Goal: Communication & Community: Answer question/provide support

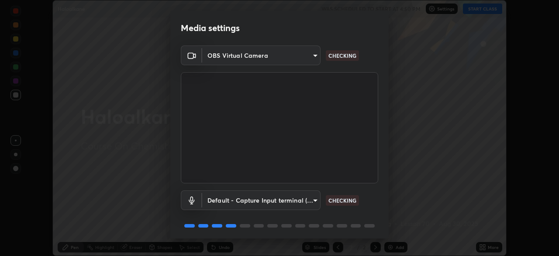
scroll to position [31, 0]
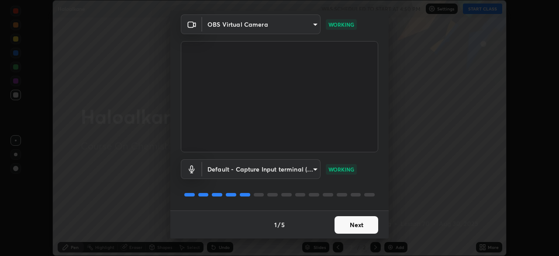
click at [361, 221] on button "Next" at bounding box center [357, 224] width 44 height 17
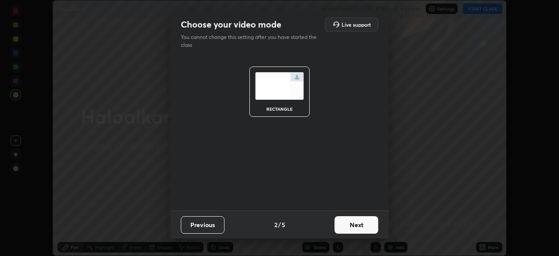
click at [363, 223] on button "Next" at bounding box center [357, 224] width 44 height 17
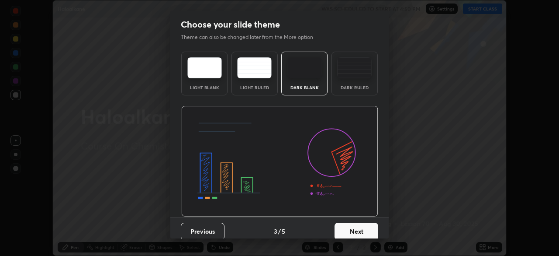
click at [360, 229] on button "Next" at bounding box center [357, 230] width 44 height 17
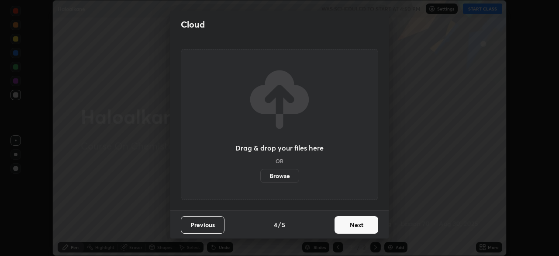
click at [353, 226] on button "Next" at bounding box center [357, 224] width 44 height 17
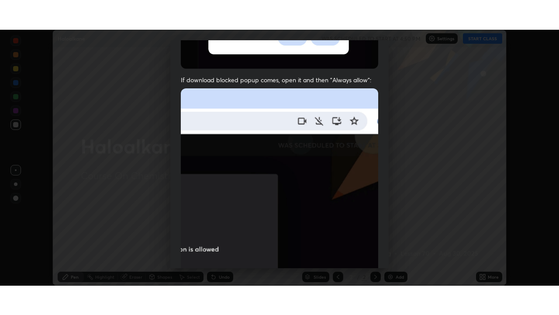
scroll to position [209, 0]
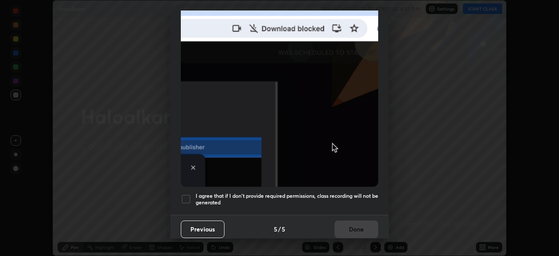
click at [187, 194] on div at bounding box center [186, 199] width 10 height 10
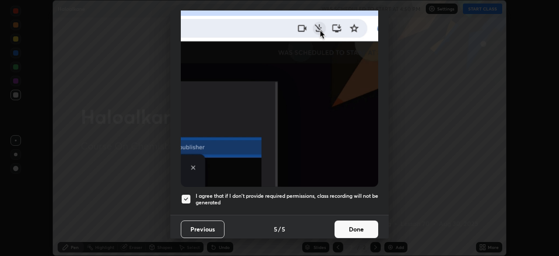
click at [348, 221] on button "Done" at bounding box center [357, 228] width 44 height 17
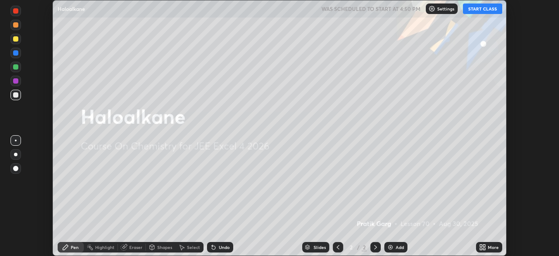
click at [479, 9] on button "START CLASS" at bounding box center [482, 8] width 39 height 10
click at [483, 246] on icon at bounding box center [484, 245] width 2 height 2
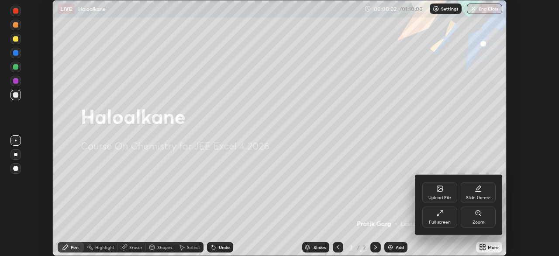
click at [446, 216] on div "Full screen" at bounding box center [439, 216] width 35 height 21
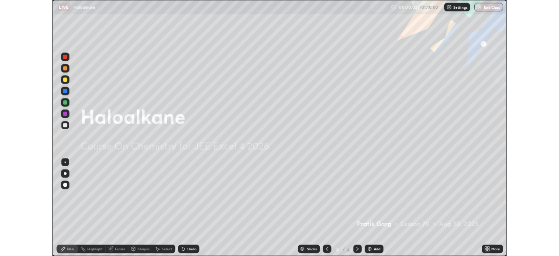
scroll to position [315, 559]
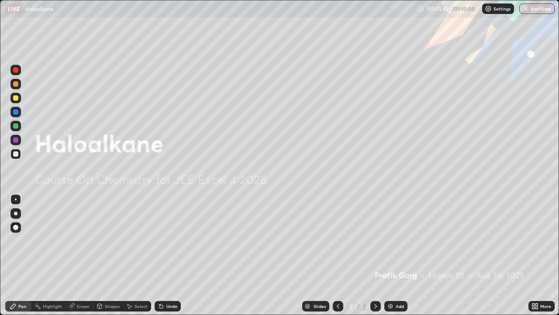
click at [398, 255] on div "Add" at bounding box center [400, 306] width 8 height 4
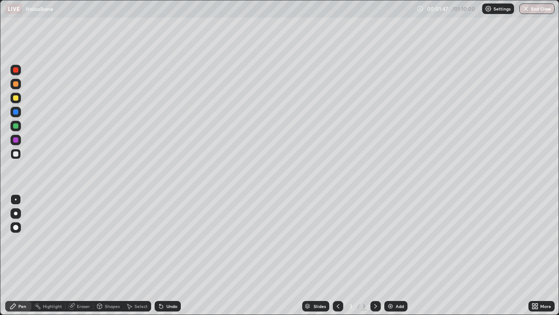
click at [18, 126] on div at bounding box center [15, 125] width 5 height 5
click at [15, 153] on div at bounding box center [15, 153] width 5 height 5
click at [172, 255] on div "Undo" at bounding box center [168, 306] width 26 height 10
click at [171, 255] on div "Undo" at bounding box center [168, 306] width 26 height 10
click at [406, 255] on div "Add" at bounding box center [395, 306] width 23 height 10
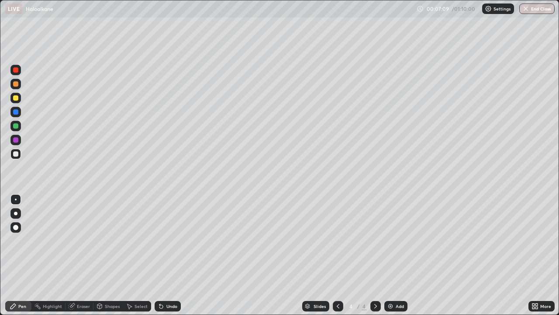
click at [168, 255] on div "Undo" at bounding box center [168, 306] width 26 height 10
click at [536, 255] on icon at bounding box center [537, 307] width 2 height 2
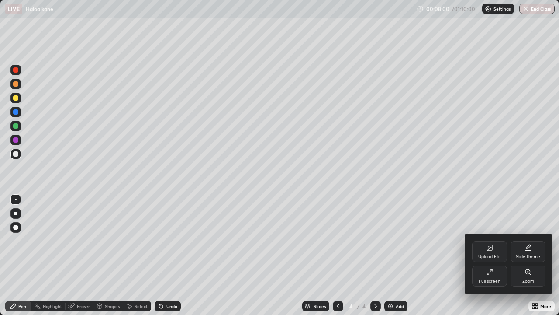
click at [492, 255] on div "Full screen" at bounding box center [490, 281] width 22 height 4
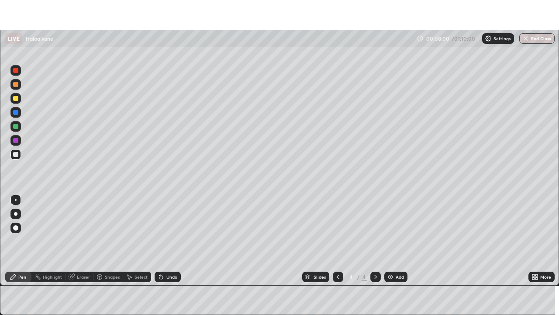
scroll to position [43430, 43126]
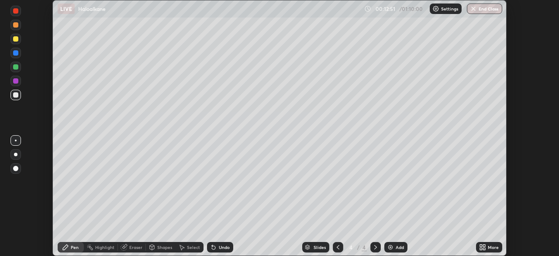
click at [392, 245] on img at bounding box center [390, 246] width 7 height 7
click at [103, 247] on div "Highlight" at bounding box center [104, 247] width 19 height 4
click at [74, 246] on div "Pen" at bounding box center [75, 247] width 8 height 4
click at [220, 251] on div "Undo" at bounding box center [220, 247] width 26 height 10
click at [223, 250] on div "Undo" at bounding box center [220, 247] width 26 height 10
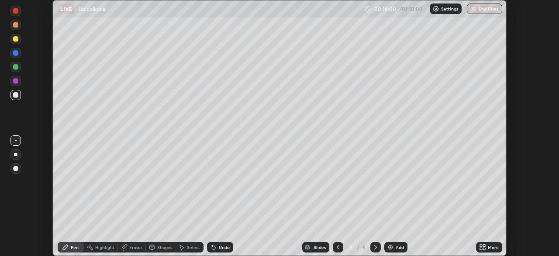
click at [221, 247] on div "Undo" at bounding box center [224, 247] width 11 height 4
click at [224, 246] on div "Undo" at bounding box center [224, 247] width 11 height 4
click at [221, 246] on div "Undo" at bounding box center [224, 247] width 11 height 4
click at [221, 245] on div "Undo" at bounding box center [224, 247] width 11 height 4
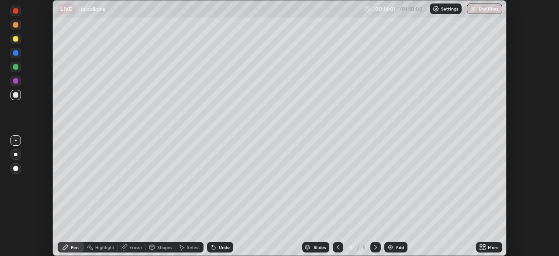
click at [221, 246] on div "Undo" at bounding box center [224, 247] width 11 height 4
click at [222, 245] on div "Undo" at bounding box center [224, 247] width 11 height 4
click at [220, 246] on div "Undo" at bounding box center [224, 247] width 11 height 4
click at [219, 245] on div "Undo" at bounding box center [224, 247] width 11 height 4
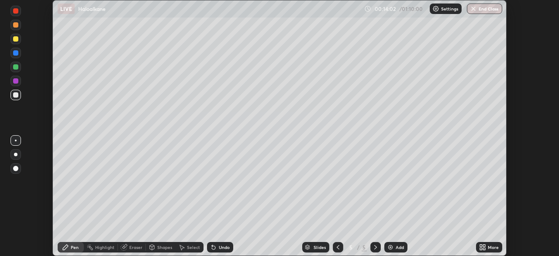
click at [217, 246] on div "Undo" at bounding box center [220, 247] width 26 height 10
click at [216, 244] on div "Undo" at bounding box center [220, 247] width 26 height 10
click at [216, 243] on div "Undo" at bounding box center [220, 247] width 26 height 10
click at [216, 244] on div "Undo" at bounding box center [220, 247] width 26 height 10
click at [212, 247] on icon at bounding box center [213, 247] width 3 height 3
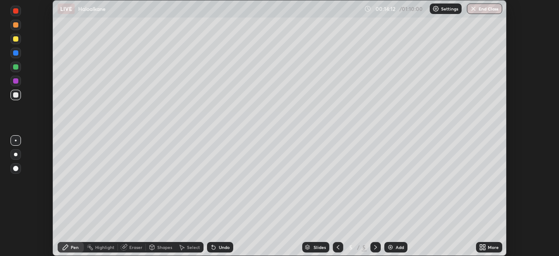
click at [16, 67] on div at bounding box center [15, 66] width 5 height 5
click at [224, 251] on div "Undo" at bounding box center [220, 247] width 26 height 10
click at [225, 247] on div "Undo" at bounding box center [224, 247] width 11 height 4
click at [226, 247] on div "Undo" at bounding box center [224, 247] width 11 height 4
click at [225, 247] on div "Undo" at bounding box center [224, 247] width 11 height 4
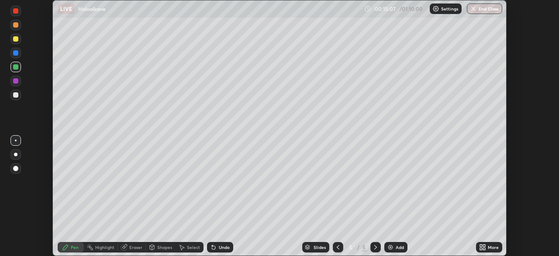
click at [225, 247] on div "Undo" at bounding box center [224, 247] width 11 height 4
click at [223, 246] on div "Undo" at bounding box center [224, 247] width 11 height 4
click at [221, 247] on div "Undo" at bounding box center [224, 247] width 11 height 4
click at [222, 242] on div "Undo" at bounding box center [220, 247] width 26 height 10
click at [224, 246] on div "Undo" at bounding box center [224, 247] width 11 height 4
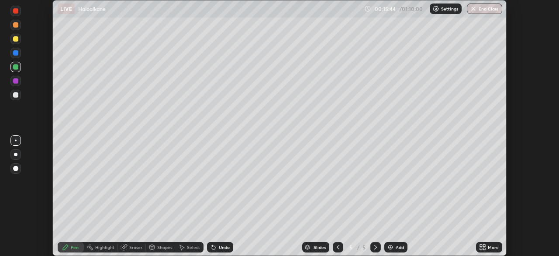
click at [396, 247] on div "Add" at bounding box center [400, 247] width 8 height 4
click at [16, 41] on div at bounding box center [15, 38] width 5 height 5
click at [16, 93] on div at bounding box center [15, 94] width 5 height 5
click at [14, 96] on div at bounding box center [15, 94] width 5 height 5
click at [15, 68] on div at bounding box center [15, 66] width 5 height 5
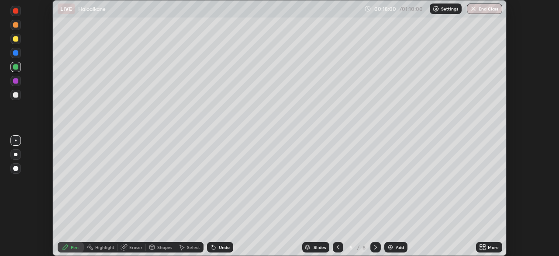
click at [16, 39] on div at bounding box center [15, 38] width 5 height 5
click at [482, 250] on icon at bounding box center [482, 246] width 7 height 7
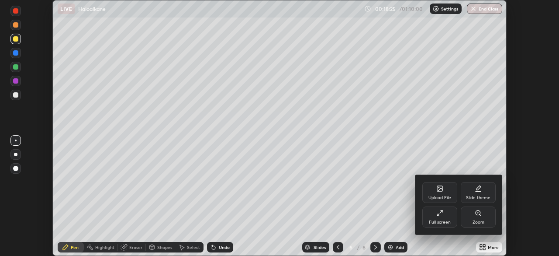
click at [446, 216] on div "Full screen" at bounding box center [439, 216] width 35 height 21
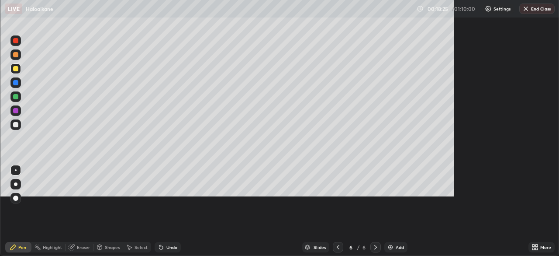
scroll to position [315, 559]
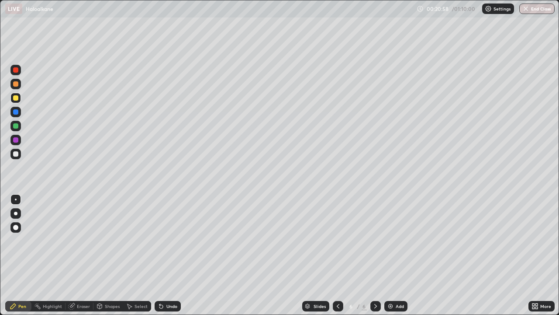
click at [399, 255] on div "Add" at bounding box center [400, 306] width 8 height 4
click at [396, 255] on div "Add" at bounding box center [400, 306] width 8 height 4
click at [394, 255] on div "Add" at bounding box center [395, 306] width 23 height 10
click at [534, 255] on icon at bounding box center [534, 307] width 2 height 2
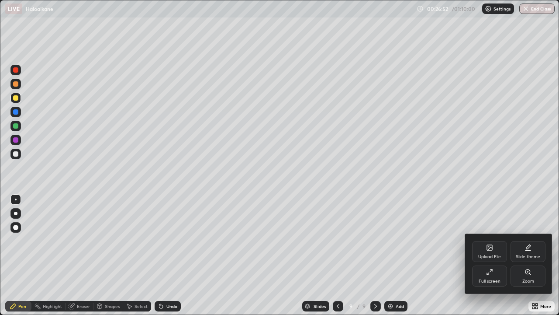
click at [493, 255] on icon at bounding box center [489, 271] width 7 height 7
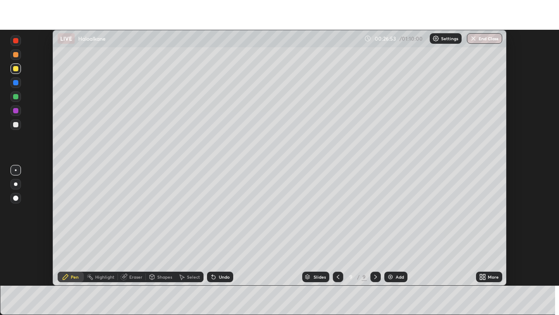
scroll to position [43430, 43126]
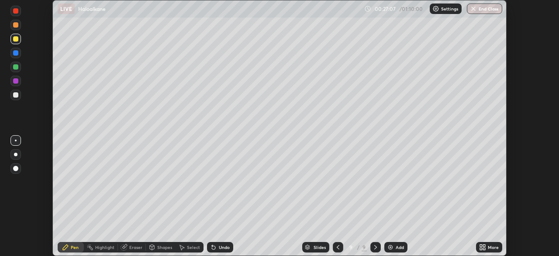
click at [16, 95] on div at bounding box center [15, 94] width 5 height 5
click at [170, 250] on div "Shapes" at bounding box center [161, 247] width 30 height 10
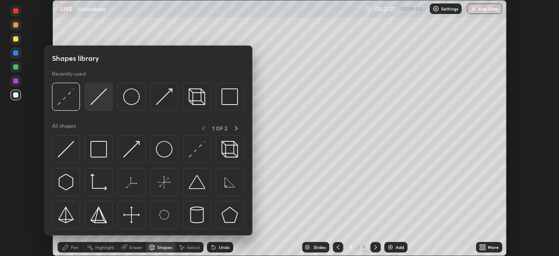
click at [97, 103] on img at bounding box center [98, 96] width 17 height 17
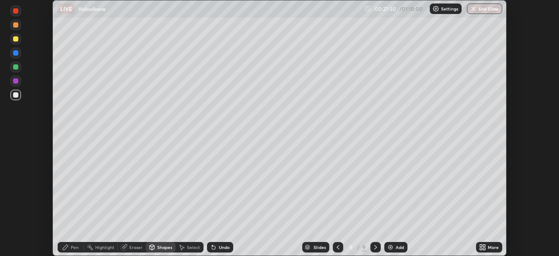
click at [69, 242] on div "Pen" at bounding box center [71, 247] width 26 height 10
click at [14, 97] on div at bounding box center [15, 94] width 5 height 5
click at [17, 70] on div at bounding box center [15, 67] width 10 height 10
click at [401, 250] on div "Add" at bounding box center [395, 247] width 23 height 10
click at [215, 245] on icon at bounding box center [213, 246] width 7 height 7
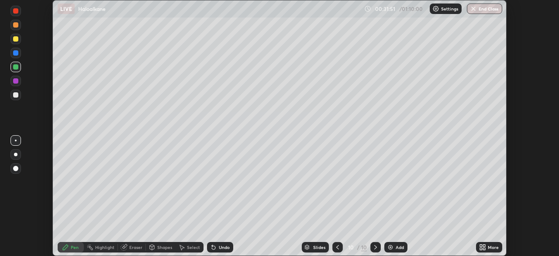
click at [217, 246] on div "Undo" at bounding box center [220, 247] width 26 height 10
click at [132, 249] on div "Eraser" at bounding box center [135, 247] width 13 height 4
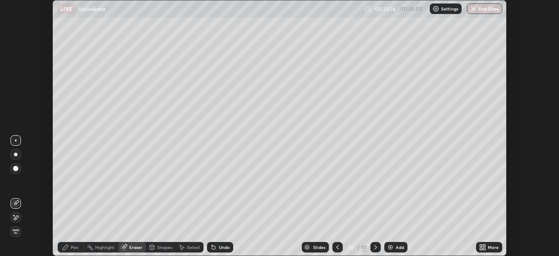
click at [73, 247] on div "Pen" at bounding box center [75, 247] width 8 height 4
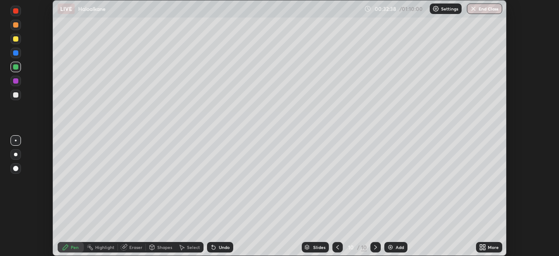
click at [484, 248] on icon at bounding box center [484, 248] width 2 height 2
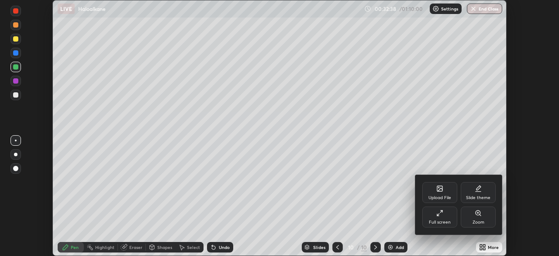
click at [442, 216] on div "Full screen" at bounding box center [439, 216] width 35 height 21
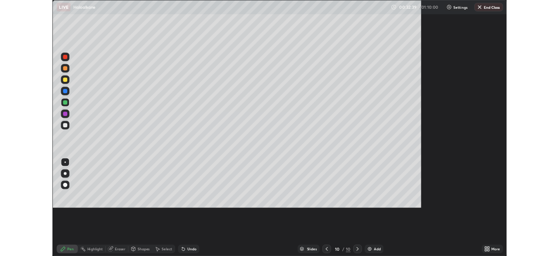
scroll to position [315, 559]
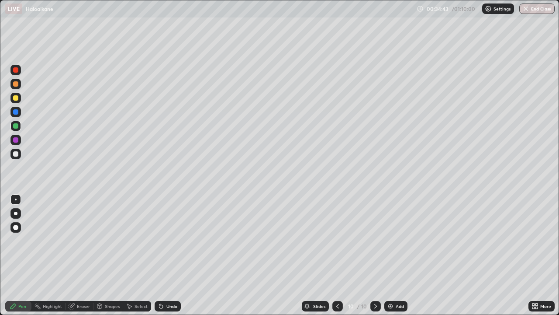
click at [392, 255] on img at bounding box center [390, 305] width 7 height 7
click at [533, 255] on icon at bounding box center [534, 307] width 2 height 2
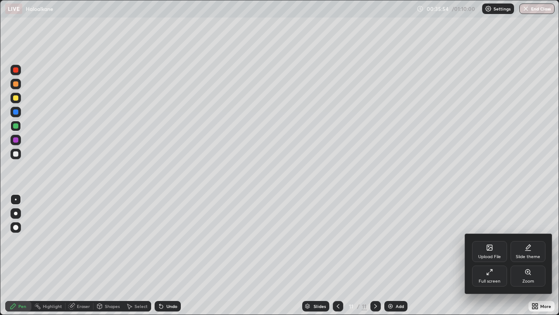
click at [494, 255] on div "Full screen" at bounding box center [489, 275] width 35 height 21
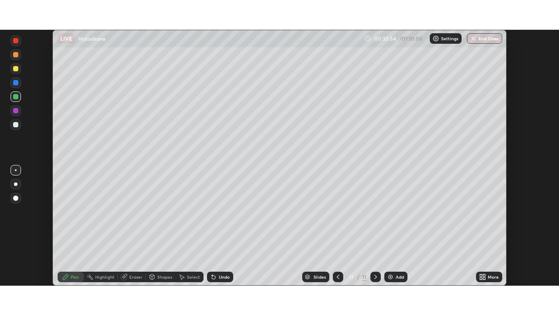
scroll to position [43430, 43126]
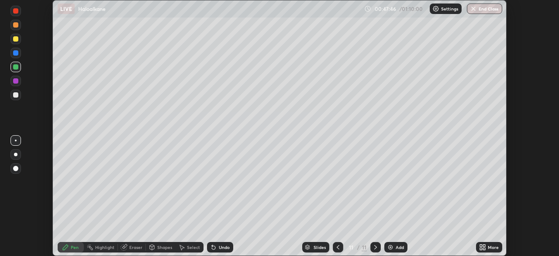
click at [131, 246] on div "Eraser" at bounding box center [135, 247] width 13 height 4
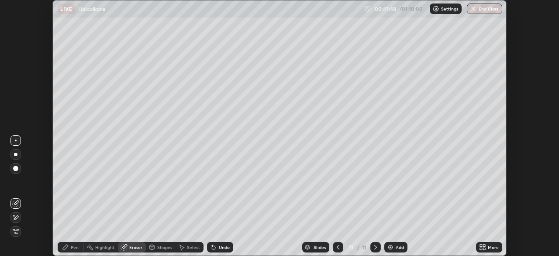
click at [73, 243] on div "Pen" at bounding box center [71, 247] width 26 height 10
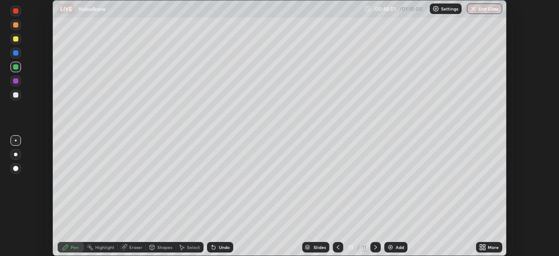
click at [16, 94] on div at bounding box center [15, 94] width 5 height 5
click at [398, 248] on div "Add" at bounding box center [400, 247] width 8 height 4
click at [12, 99] on div at bounding box center [15, 95] width 10 height 10
click at [484, 244] on icon at bounding box center [484, 245] width 2 height 2
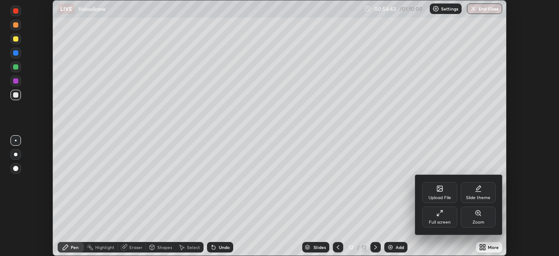
click at [444, 217] on div "Full screen" at bounding box center [439, 216] width 35 height 21
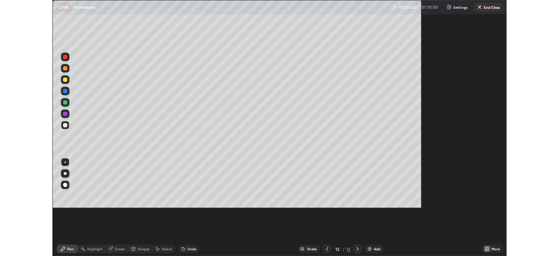
scroll to position [315, 559]
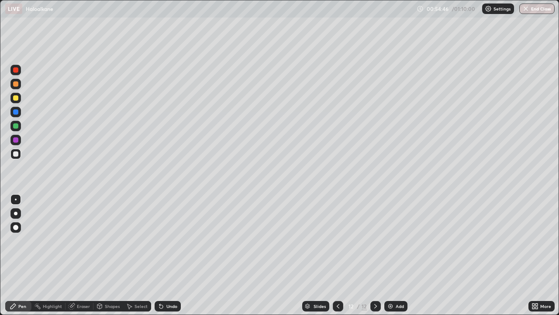
click at [16, 126] on div at bounding box center [15, 125] width 5 height 5
click at [536, 255] on icon at bounding box center [537, 307] width 2 height 2
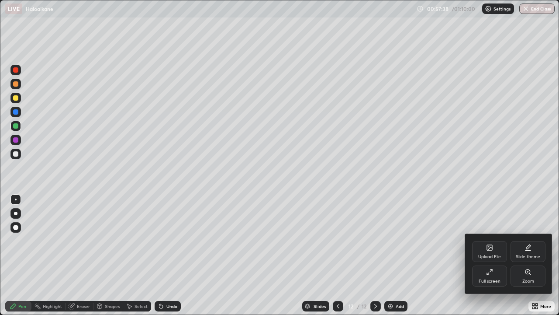
click at [493, 255] on div "Full screen" at bounding box center [489, 275] width 35 height 21
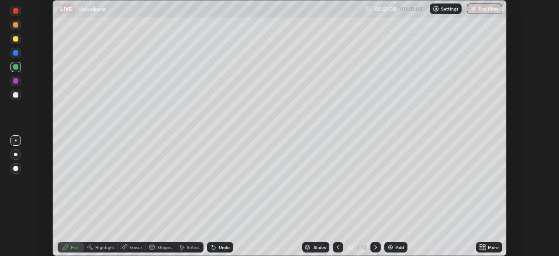
scroll to position [43430, 43126]
click at [486, 8] on button "End Class" at bounding box center [484, 8] width 35 height 10
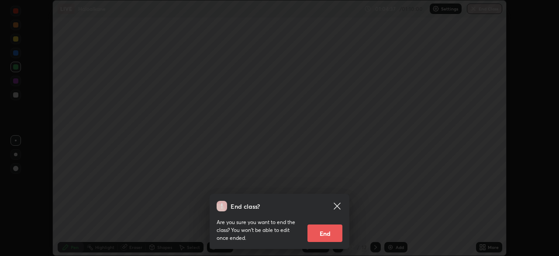
click at [331, 234] on button "End" at bounding box center [325, 232] width 35 height 17
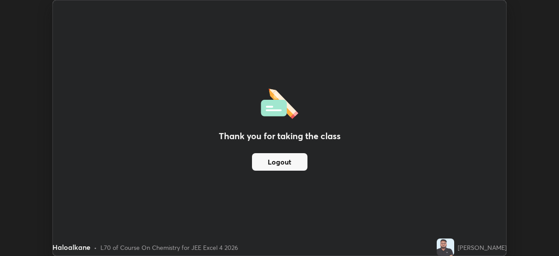
click at [285, 166] on button "Logout" at bounding box center [279, 161] width 55 height 17
